Goal: Task Accomplishment & Management: Manage account settings

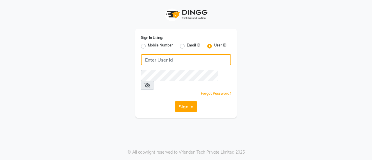
type input "8861319303"
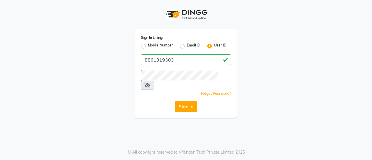
click at [148, 47] on label "Mobile Number" at bounding box center [160, 46] width 25 height 7
click at [148, 47] on input "Mobile Number" at bounding box center [150, 45] width 4 height 4
radio input "true"
radio input "false"
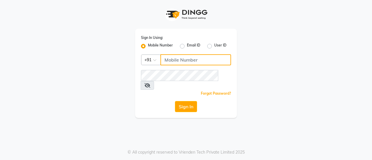
click at [181, 62] on input "Username" at bounding box center [195, 59] width 71 height 11
type input "8861319303"
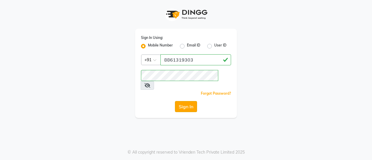
click at [184, 101] on button "Sign In" at bounding box center [186, 106] width 22 height 11
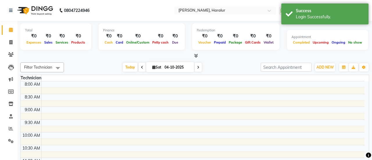
select select "en"
